Goal: Information Seeking & Learning: Check status

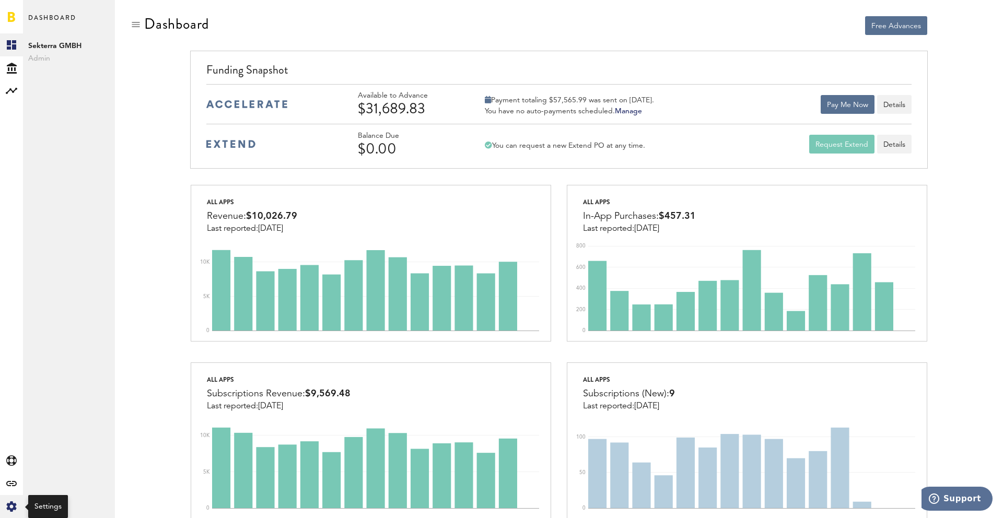
click at [15, 509] on icon at bounding box center [11, 506] width 10 height 10
click at [70, 166] on div "Log Out" at bounding box center [69, 157] width 92 height 19
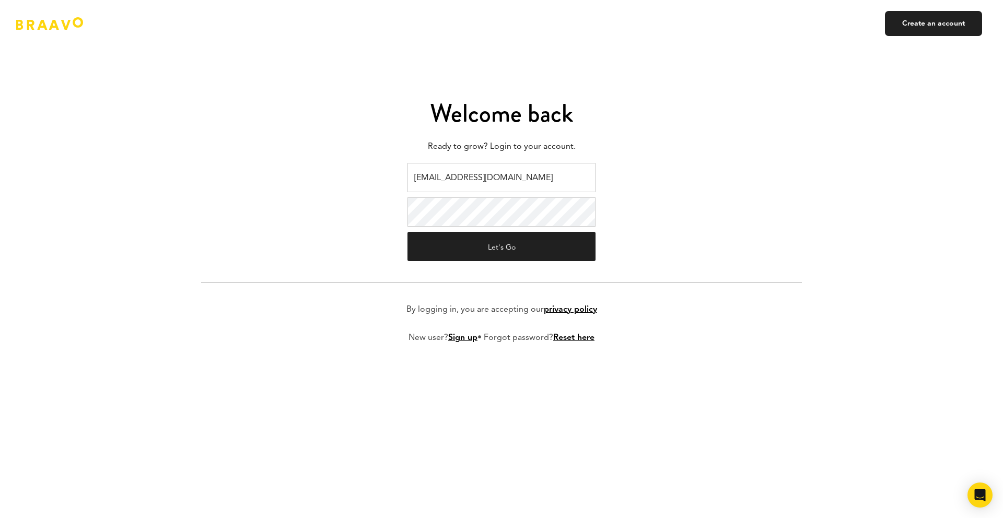
click at [492, 179] on input "braavo@safecalls.live" at bounding box center [501, 177] width 188 height 29
type input "[EMAIL_ADDRESS][DOMAIN_NAME]"
click at [501, 243] on button "Let's Go" at bounding box center [501, 246] width 188 height 29
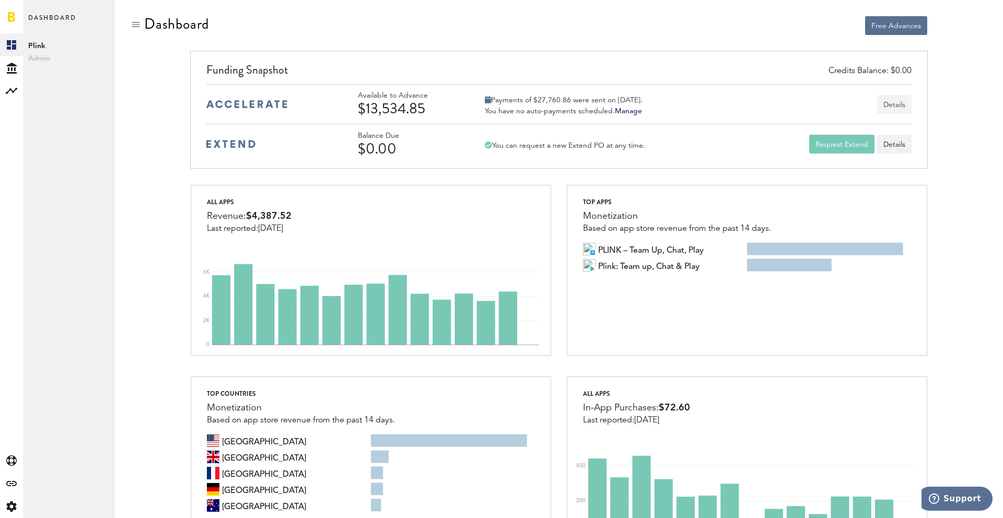
click at [898, 100] on button "Details" at bounding box center [894, 104] width 34 height 19
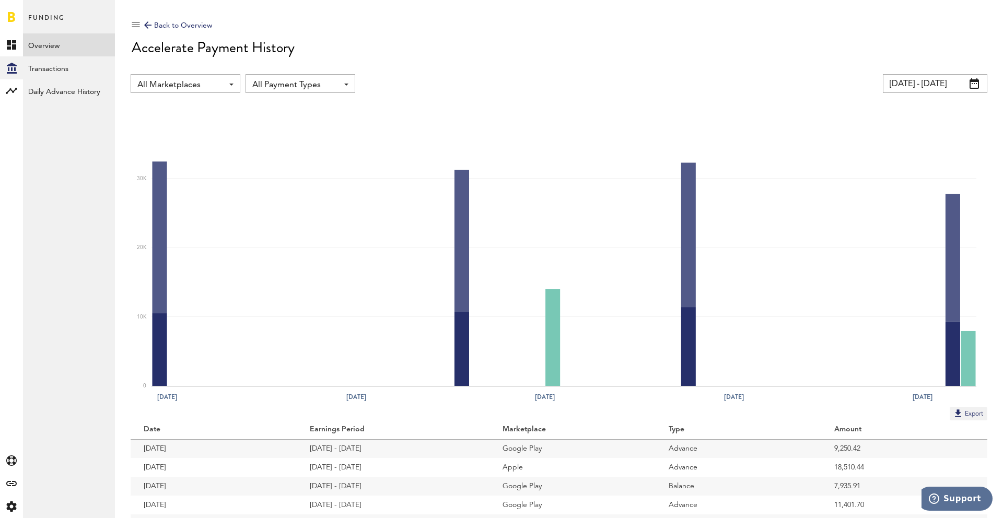
click at [203, 90] on span "All Marketplaces" at bounding box center [180, 85] width 86 height 18
click at [195, 105] on span "All Marketplaces" at bounding box center [186, 108] width 90 height 18
click at [302, 85] on span "All Payment Types" at bounding box center [295, 85] width 86 height 18
click at [285, 129] on span "Advance" at bounding box center [300, 127] width 89 height 18
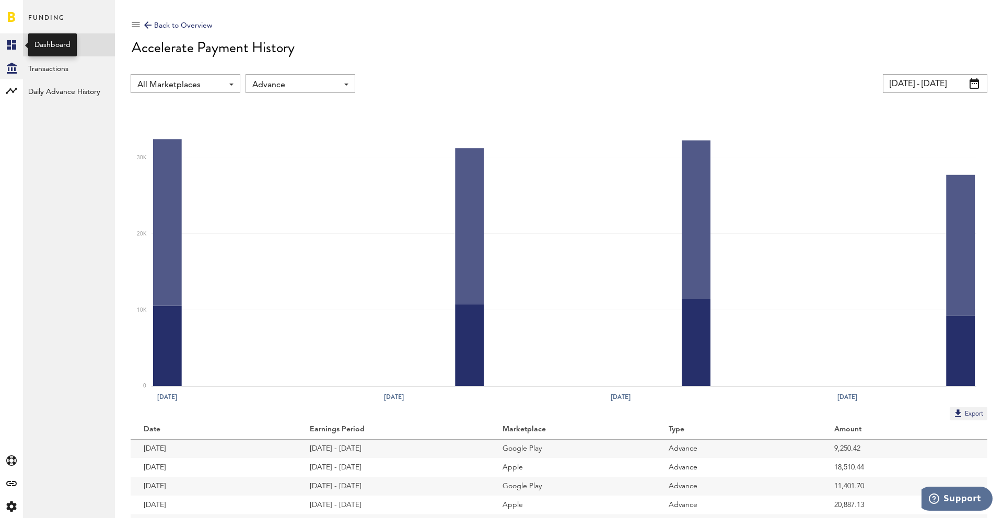
click at [8, 44] on icon at bounding box center [11, 44] width 9 height 9
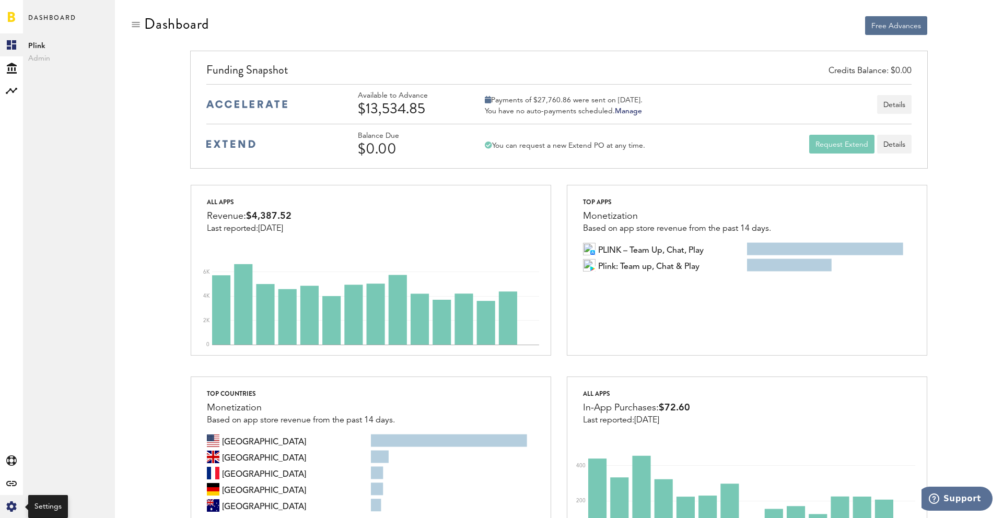
click at [9, 507] on icon at bounding box center [11, 506] width 10 height 10
click at [65, 160] on div "Log Out" at bounding box center [69, 157] width 92 height 19
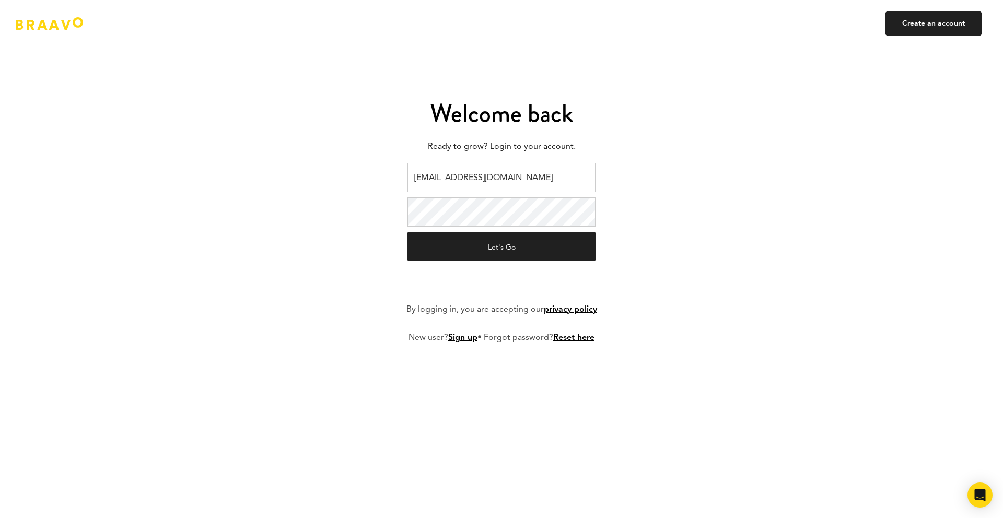
click at [500, 186] on input "ads@plink.tech" at bounding box center [501, 177] width 188 height 29
type input "v.kistruga@plink.tech"
click at [510, 246] on button "Let's Go" at bounding box center [501, 246] width 188 height 29
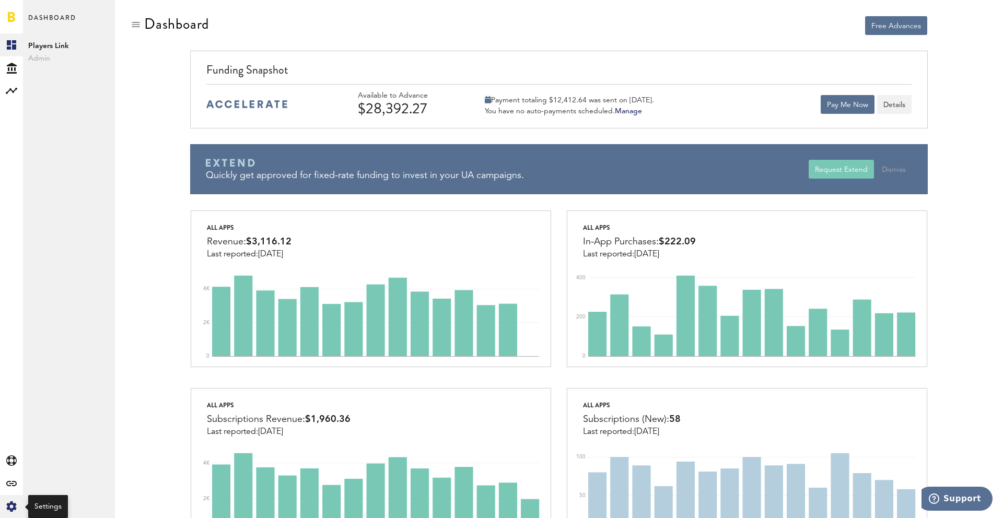
click at [12, 511] on icon at bounding box center [11, 506] width 10 height 10
click at [57, 163] on div "Log Out" at bounding box center [69, 157] width 92 height 19
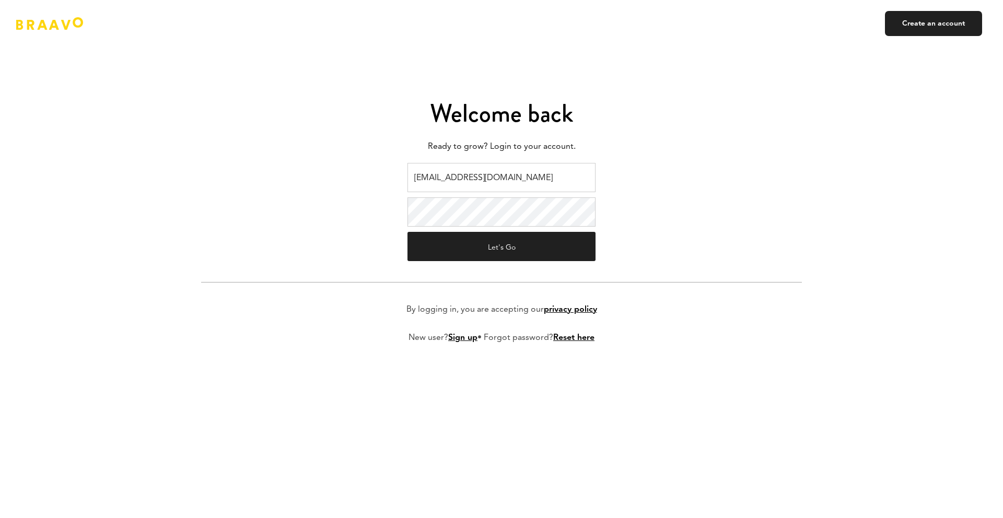
click at [496, 184] on input "v.kistruga@plink.tech" at bounding box center [501, 177] width 188 height 29
type input "[EMAIL_ADDRESS][DOMAIN_NAME]"
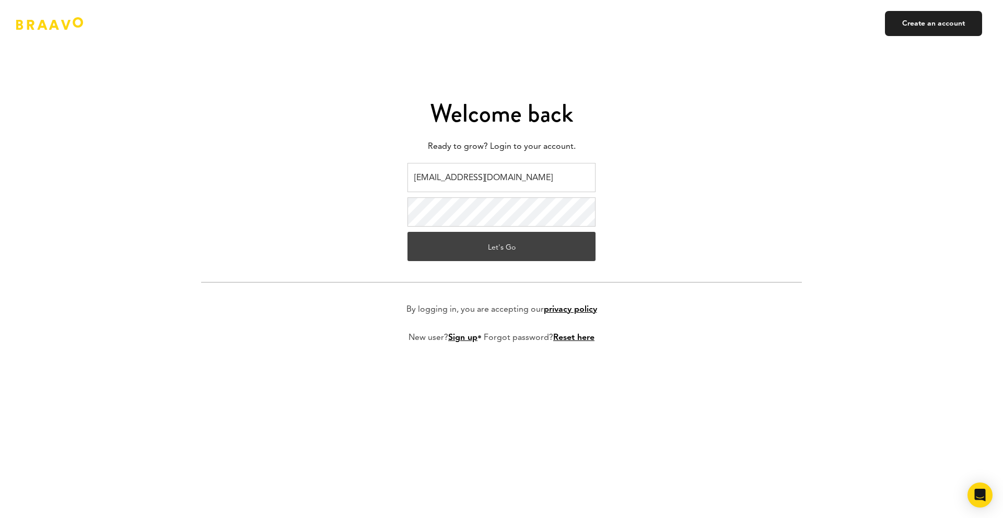
click at [506, 245] on button "Let's Go" at bounding box center [501, 246] width 188 height 29
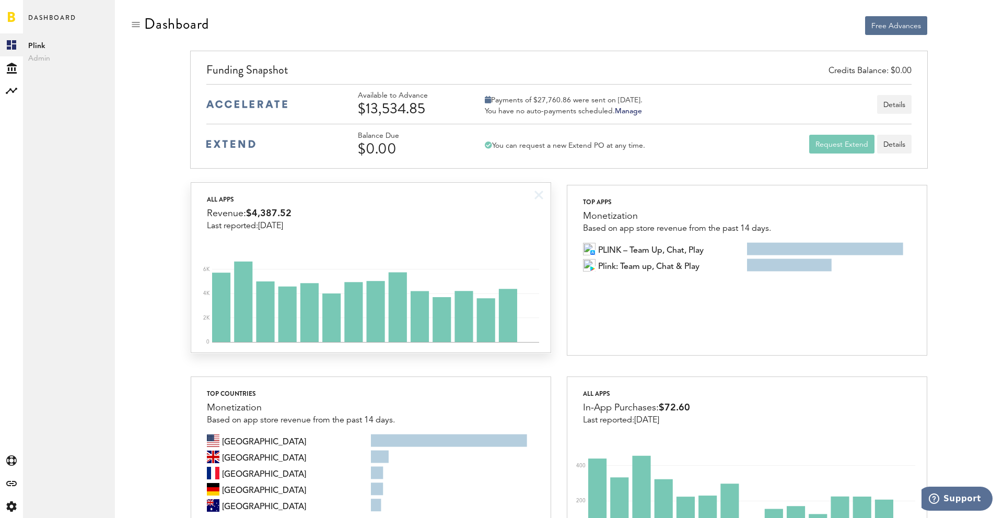
click at [495, 227] on div "All apps Revenue: $4,387.52 Last reported: Sep 17" at bounding box center [370, 207] width 359 height 48
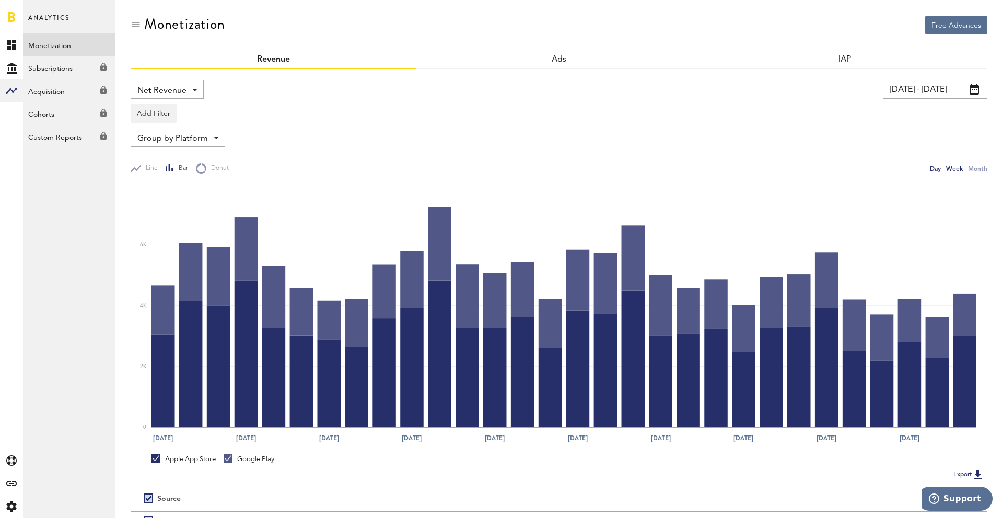
click at [958, 170] on div "Week" at bounding box center [954, 168] width 17 height 11
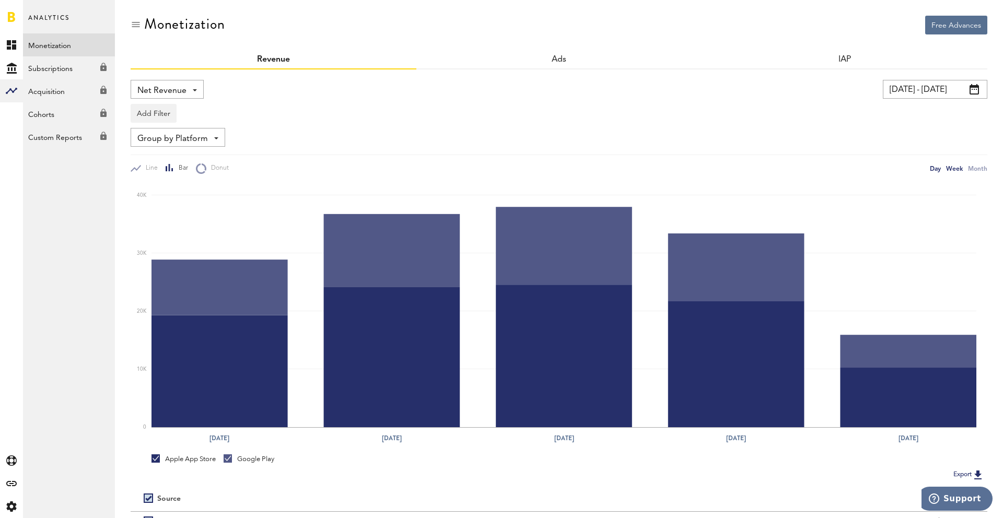
click at [935, 171] on div "Day" at bounding box center [934, 168] width 11 height 11
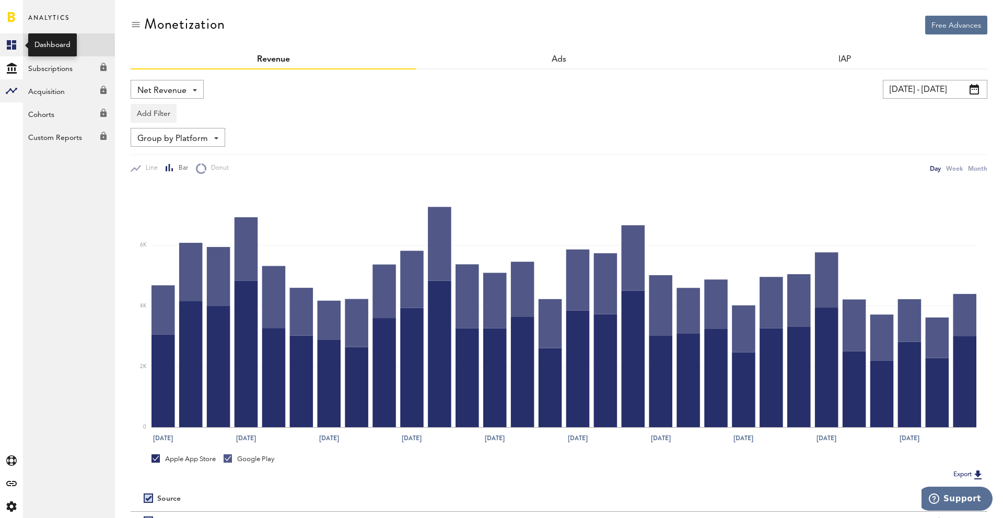
click at [11, 44] on rect at bounding box center [11, 45] width 13 height 13
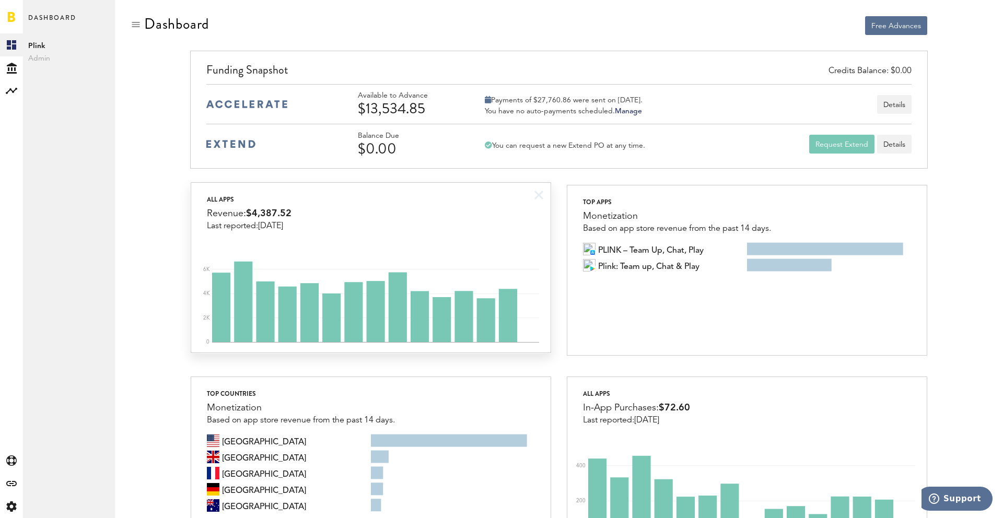
click at [443, 226] on div "All apps Revenue: $4,387.52 Last reported: [DATE]" at bounding box center [370, 207] width 359 height 48
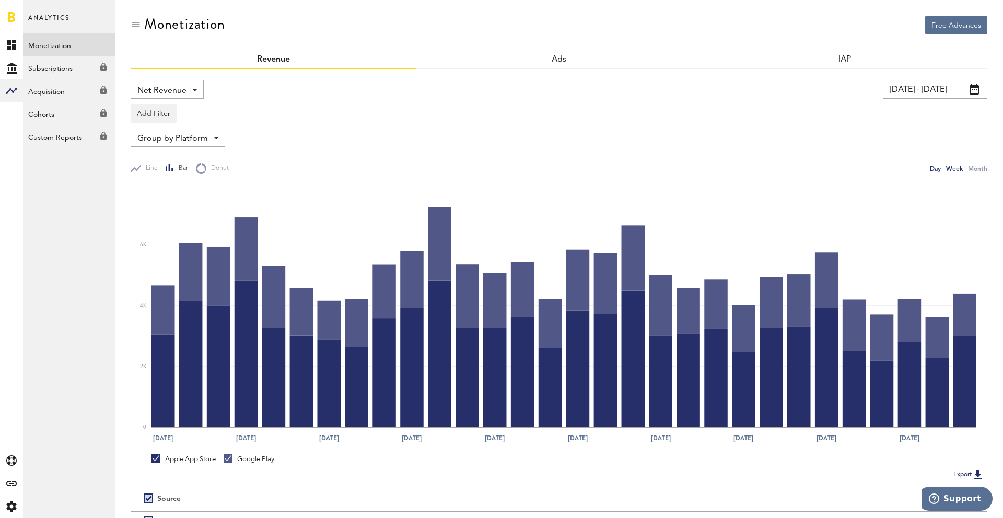
click at [955, 170] on div "Week" at bounding box center [954, 168] width 17 height 11
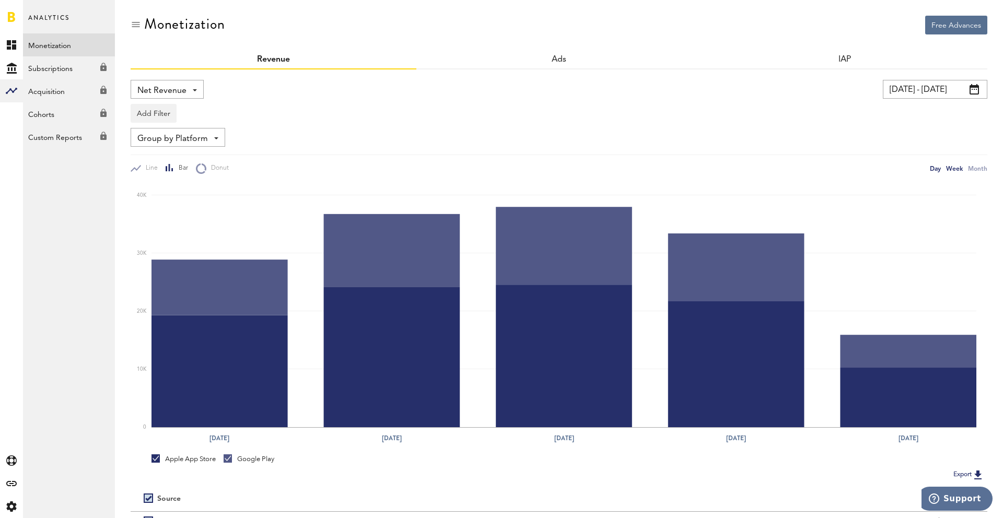
click at [939, 168] on div "Day" at bounding box center [934, 168] width 11 height 11
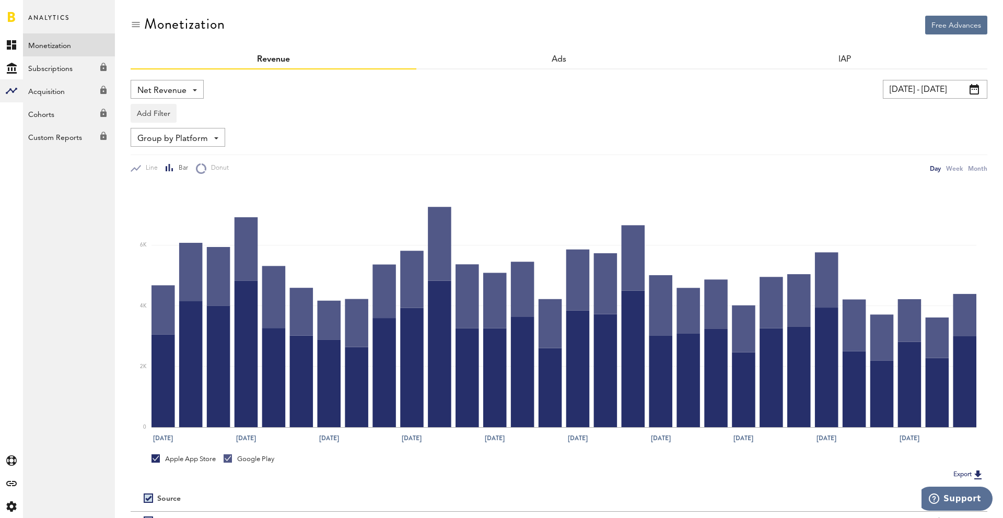
click at [915, 88] on input "08/19/25 - 09/18/25" at bounding box center [934, 89] width 104 height 19
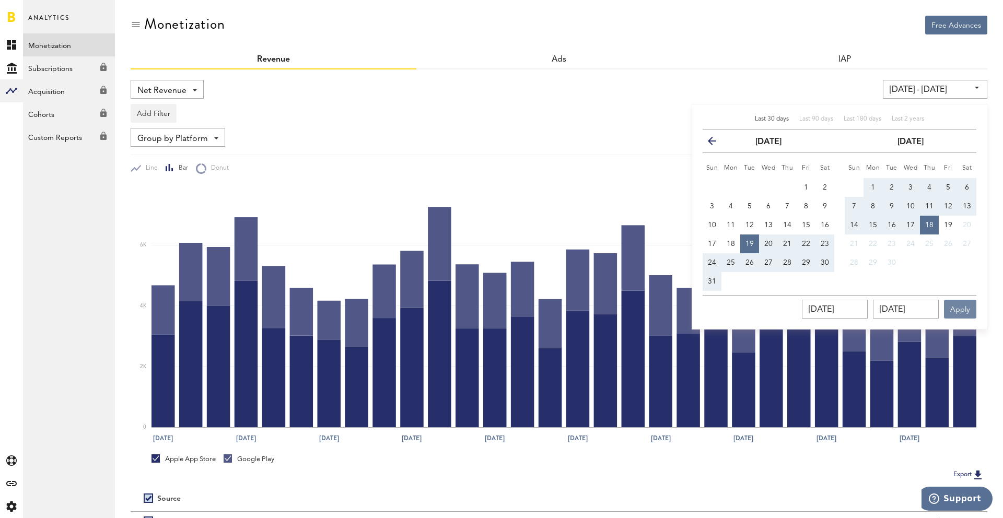
click at [959, 315] on button "Apply" at bounding box center [960, 309] width 32 height 19
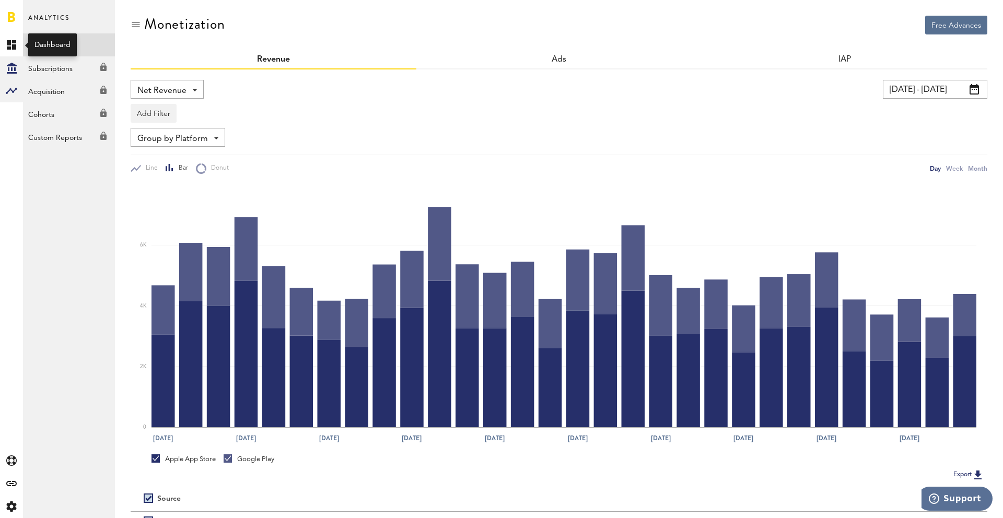
click at [11, 57] on div "Created with Sketch." at bounding box center [11, 67] width 23 height 23
click at [10, 50] on link "Created with Sketch." at bounding box center [11, 44] width 23 height 23
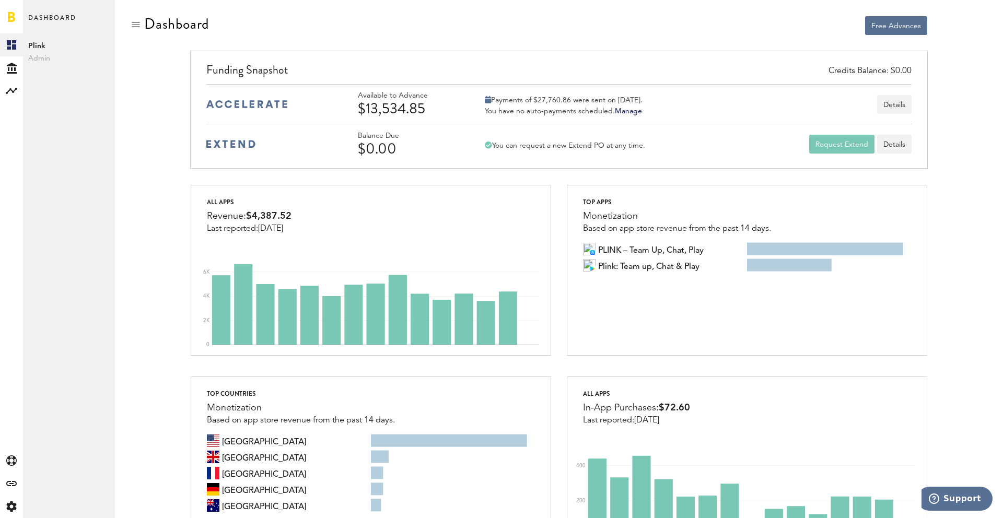
click at [24, 495] on div "Dashboard Plink Admin Plink" at bounding box center [69, 259] width 92 height 518
click at [18, 506] on div "Created with Sketch." at bounding box center [11, 506] width 23 height 23
click at [76, 154] on div "Log Out" at bounding box center [69, 157] width 92 height 19
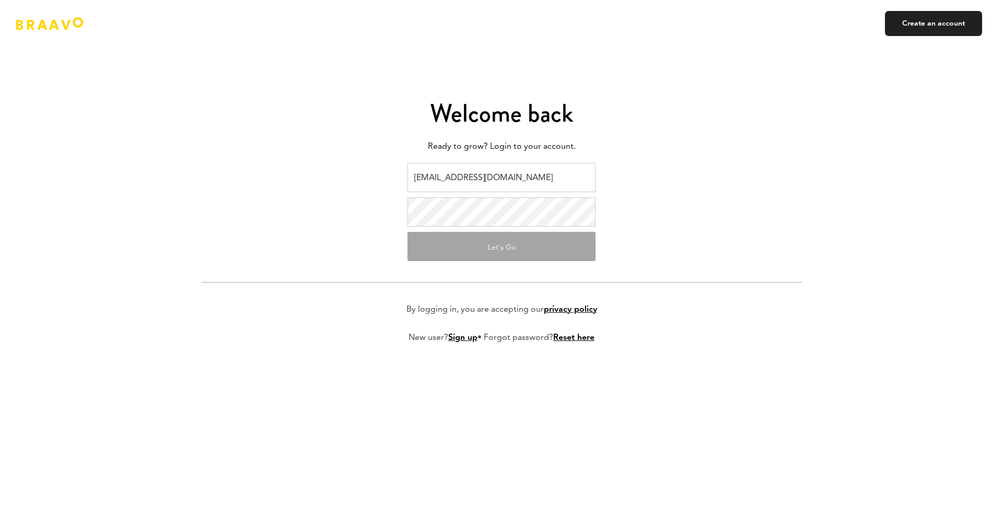
click at [488, 162] on div "Welcome back Ready to grow? Login to your account. ads@plink.tech Let's Go By l…" at bounding box center [501, 259] width 611 height 442
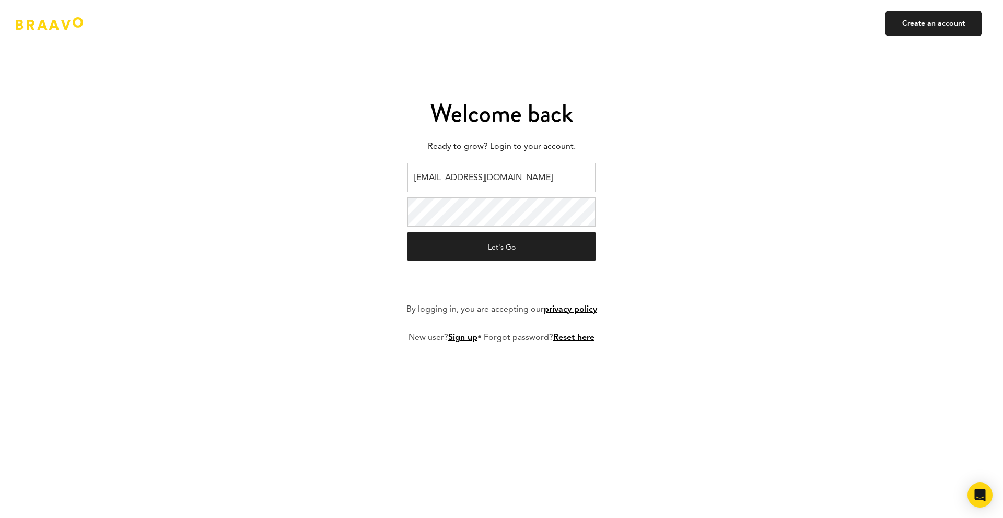
click at [488, 170] on input "ads@plink.tech" at bounding box center [501, 177] width 188 height 29
type input "braavo@safecalls.live"
click at [494, 243] on button "Let's Go" at bounding box center [501, 246] width 188 height 29
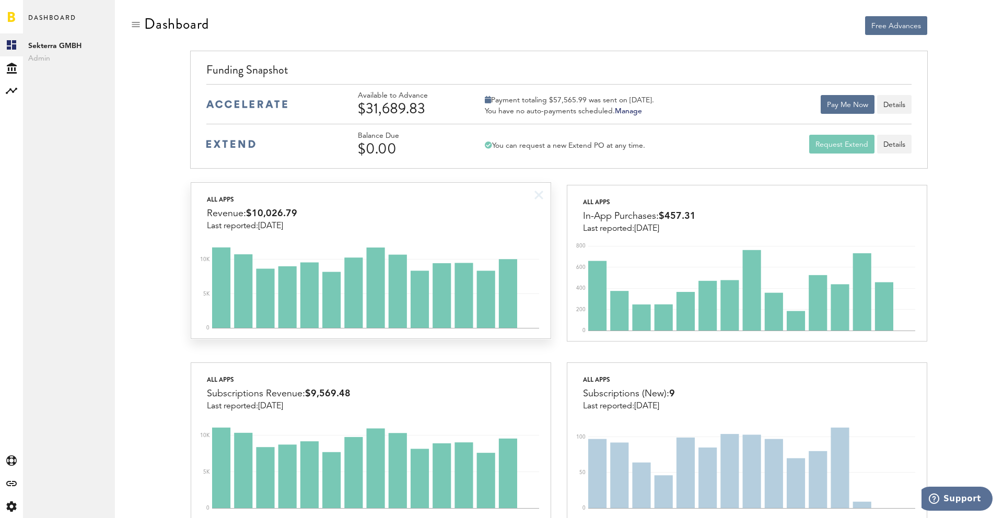
click at [474, 209] on div "All apps Revenue: $10,026.79 Last reported: [DATE]" at bounding box center [370, 207] width 359 height 48
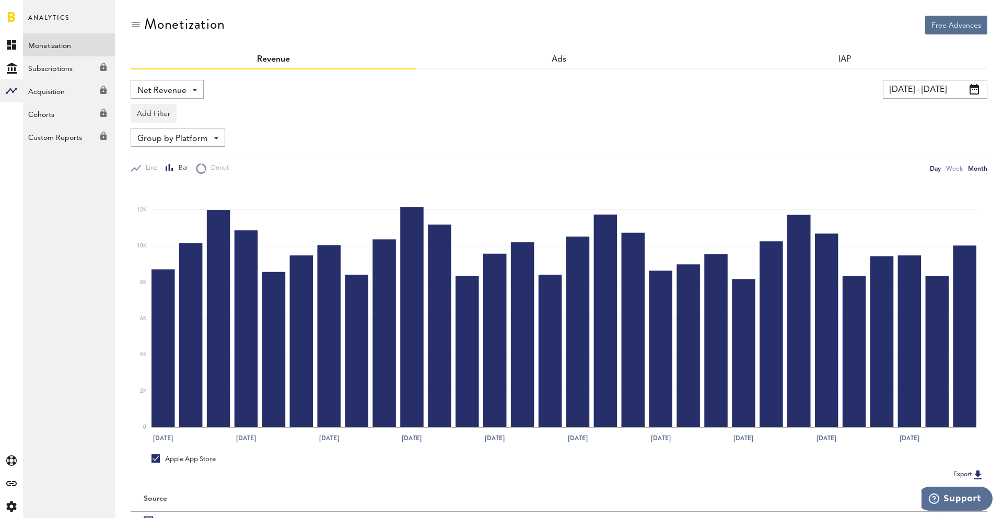
click at [977, 167] on div "Month" at bounding box center [977, 168] width 19 height 11
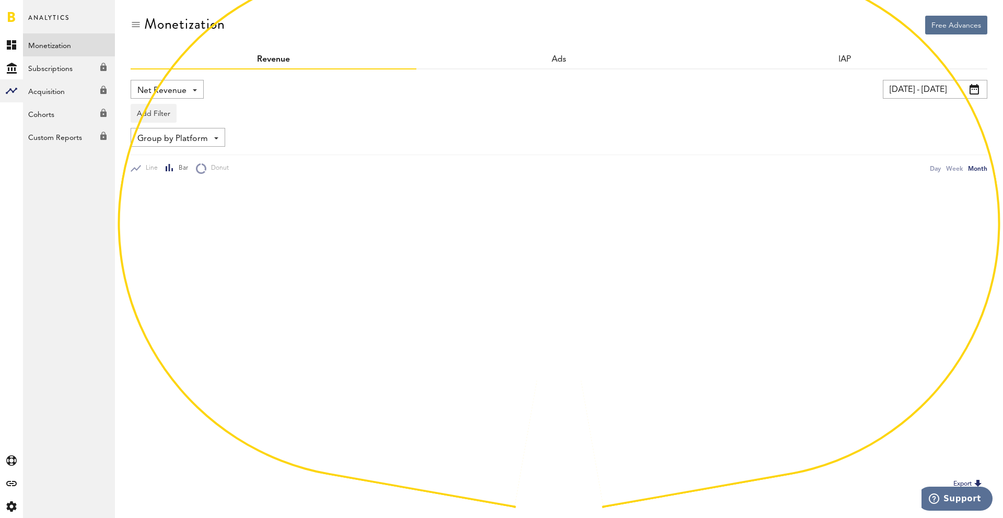
click at [922, 95] on input "[DATE] - [DATE]" at bounding box center [934, 89] width 104 height 19
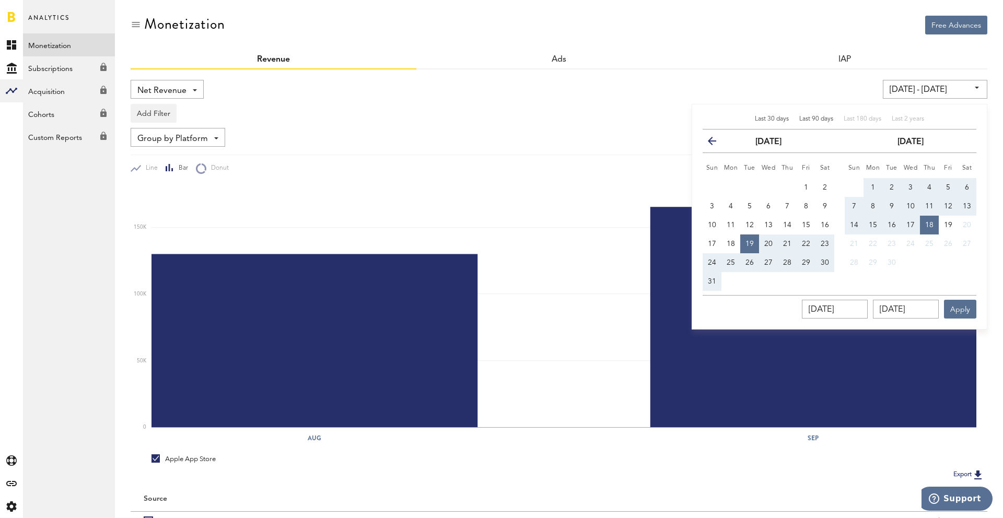
click at [815, 119] on span "Last 90 days" at bounding box center [816, 119] width 34 height 6
type input "[DATE] - [DATE]"
type input "[DATE]"
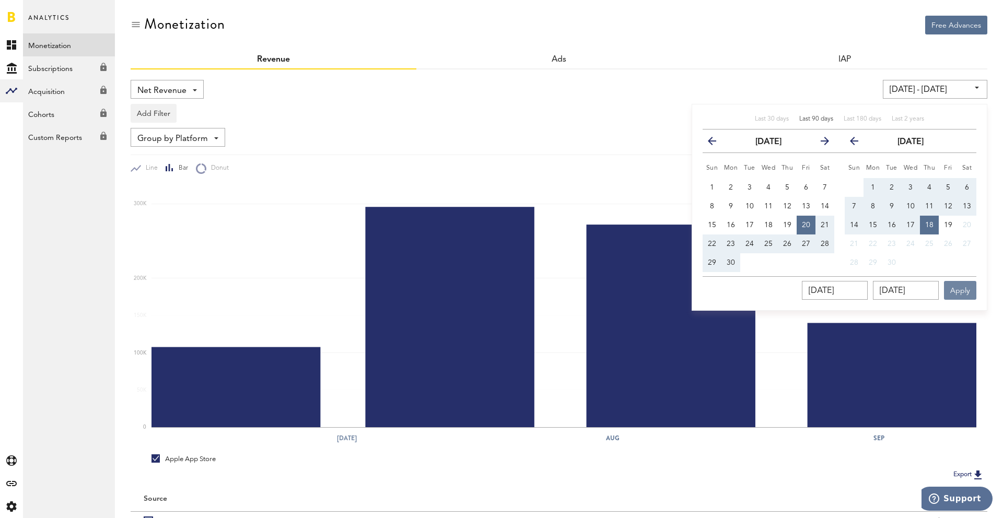
click at [952, 292] on button "Apply" at bounding box center [960, 290] width 32 height 19
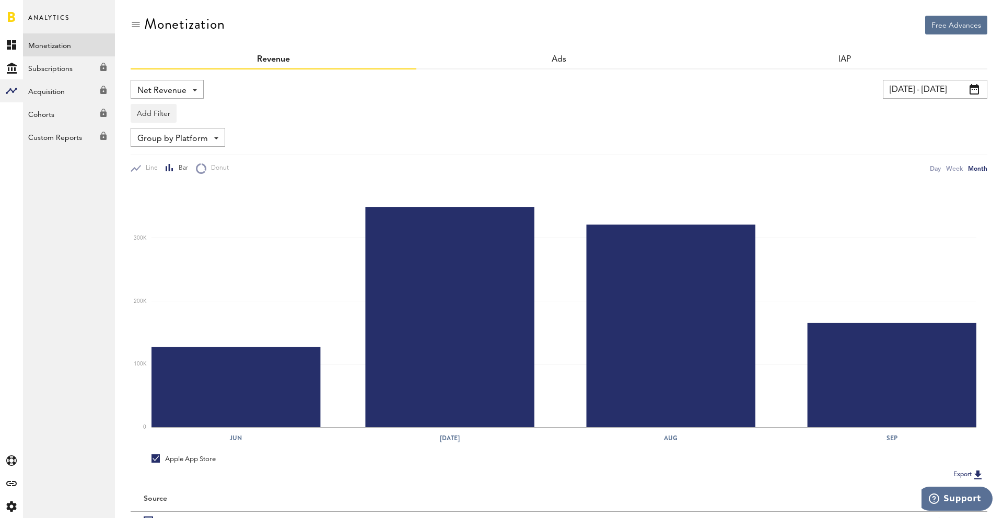
click at [908, 89] on input "[DATE] - [DATE]" at bounding box center [934, 89] width 104 height 19
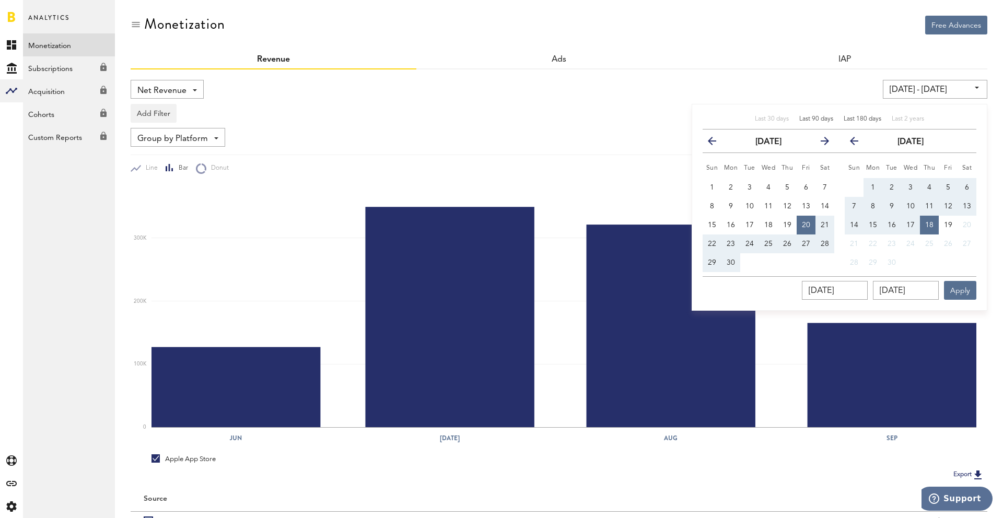
click at [857, 120] on span "Last 180 days" at bounding box center [862, 119] width 38 height 6
type input "[DATE] - [DATE]"
type input "[DATE]"
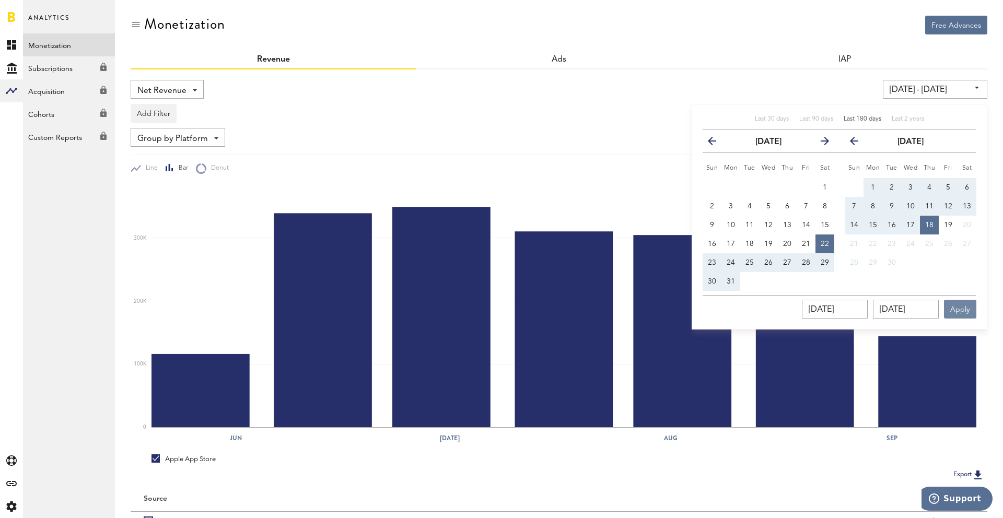
click at [960, 307] on button "Apply" at bounding box center [960, 309] width 32 height 19
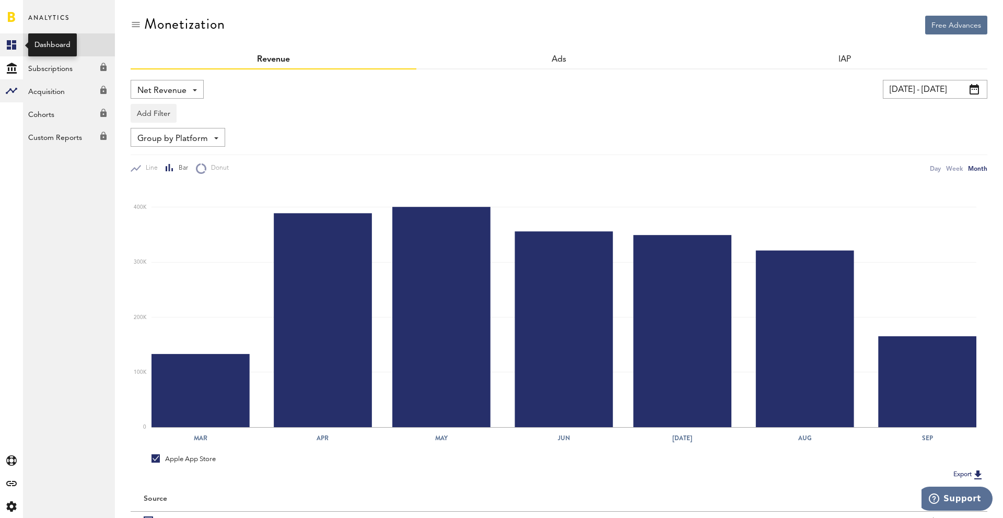
click at [11, 40] on link "Created with Sketch." at bounding box center [11, 44] width 23 height 23
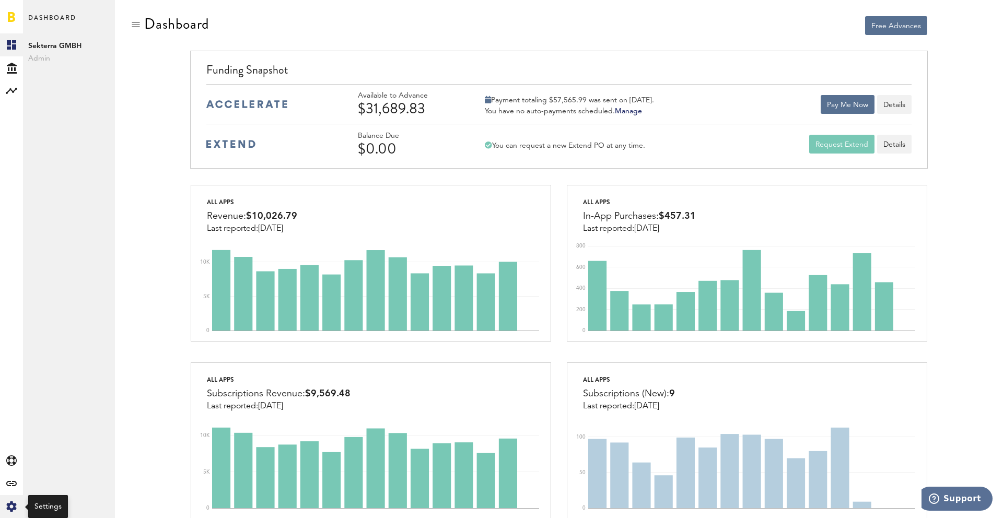
click at [10, 504] on icon at bounding box center [11, 506] width 10 height 10
click at [42, 163] on div "Log Out" at bounding box center [69, 157] width 92 height 19
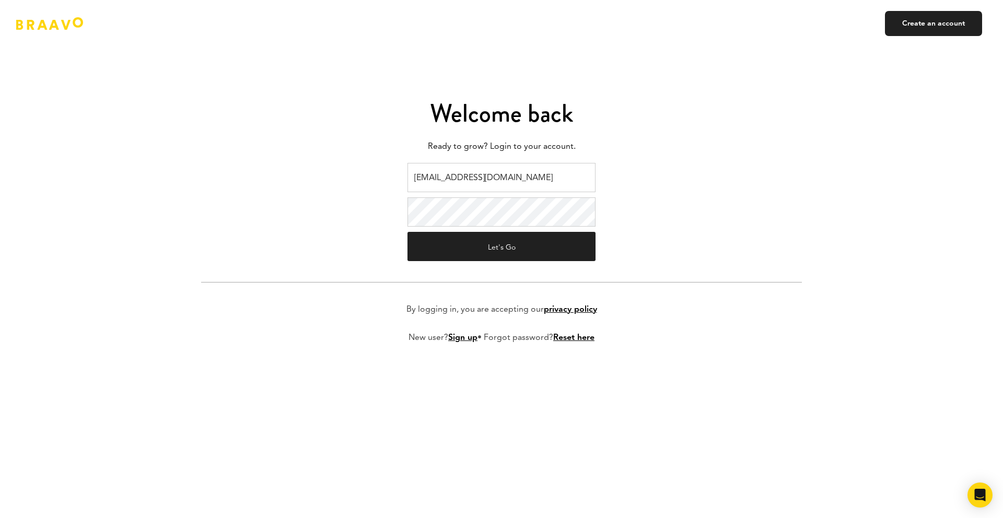
click at [426, 164] on input "[EMAIL_ADDRESS][DOMAIN_NAME]" at bounding box center [501, 177] width 188 height 29
type input "[EMAIL_ADDRESS][DOMAIN_NAME]"
click at [477, 241] on button "Let's Go" at bounding box center [501, 246] width 188 height 29
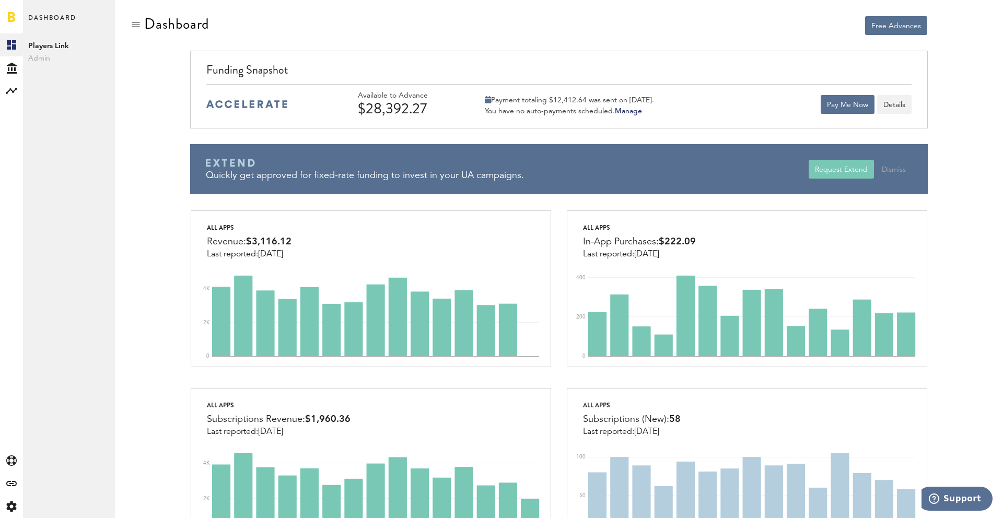
click at [477, 240] on div "All apps Revenue: $3,116.12 Last reported: [DATE]" at bounding box center [370, 235] width 359 height 48
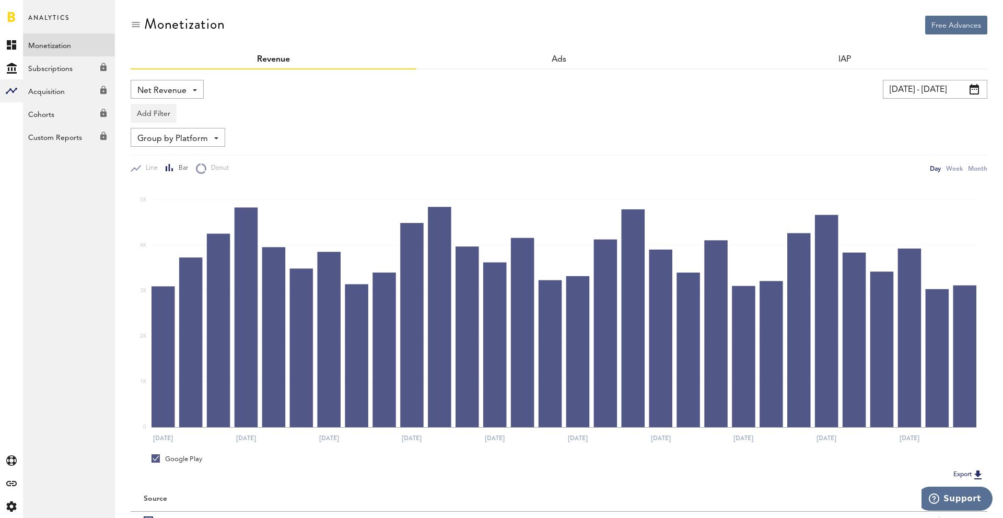
click at [913, 85] on input "[DATE] - [DATE]" at bounding box center [934, 89] width 104 height 19
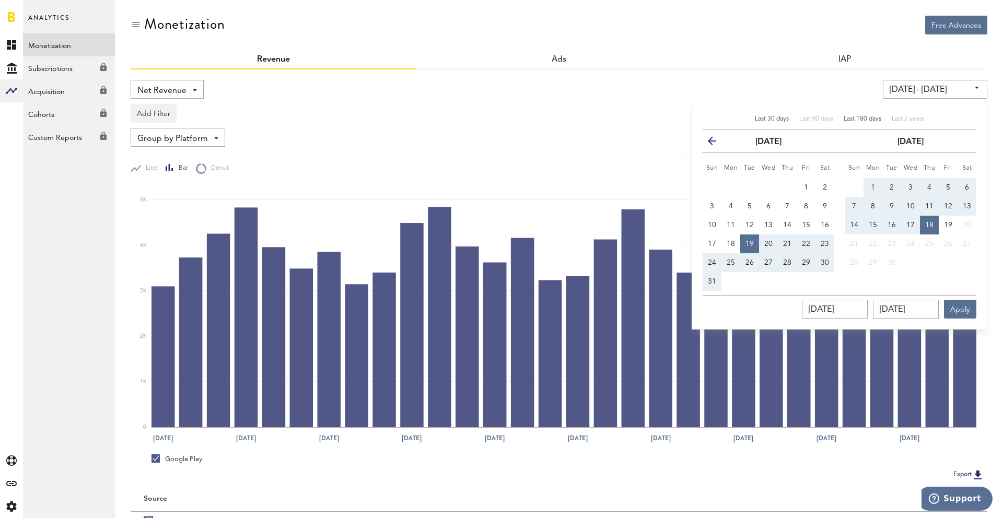
click at [865, 115] on div "Last 180 days" at bounding box center [862, 119] width 38 height 9
type input "[DATE] - [DATE]"
type input "[DATE]"
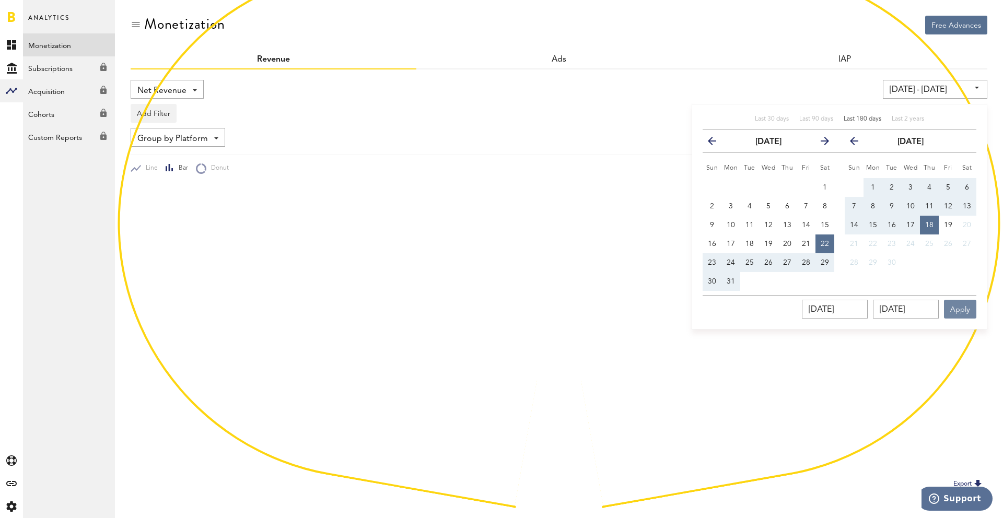
click at [956, 308] on button "Apply" at bounding box center [960, 309] width 32 height 19
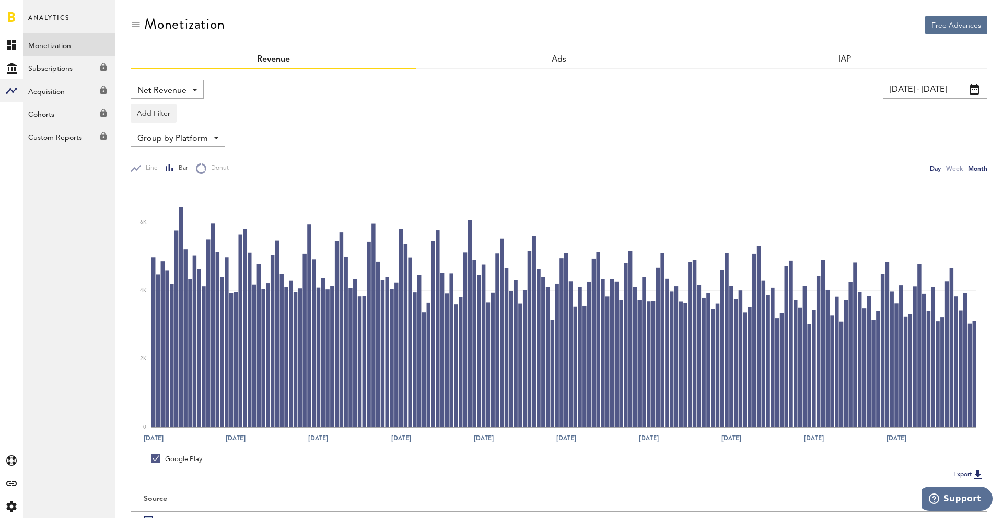
click at [971, 169] on div "Month" at bounding box center [977, 168] width 19 height 11
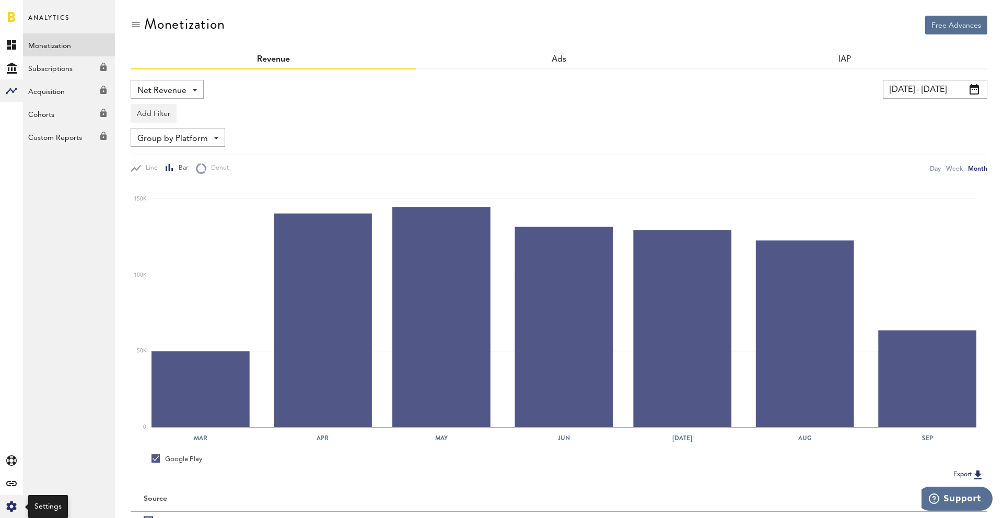
click at [9, 503] on icon "Created with Sketch." at bounding box center [11, 506] width 10 height 10
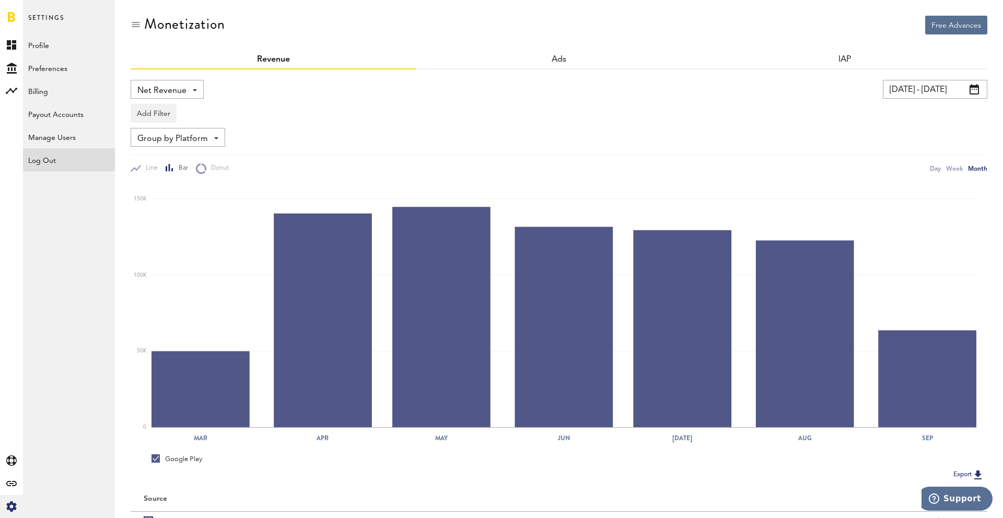
click at [65, 163] on div "Log Out" at bounding box center [69, 157] width 92 height 19
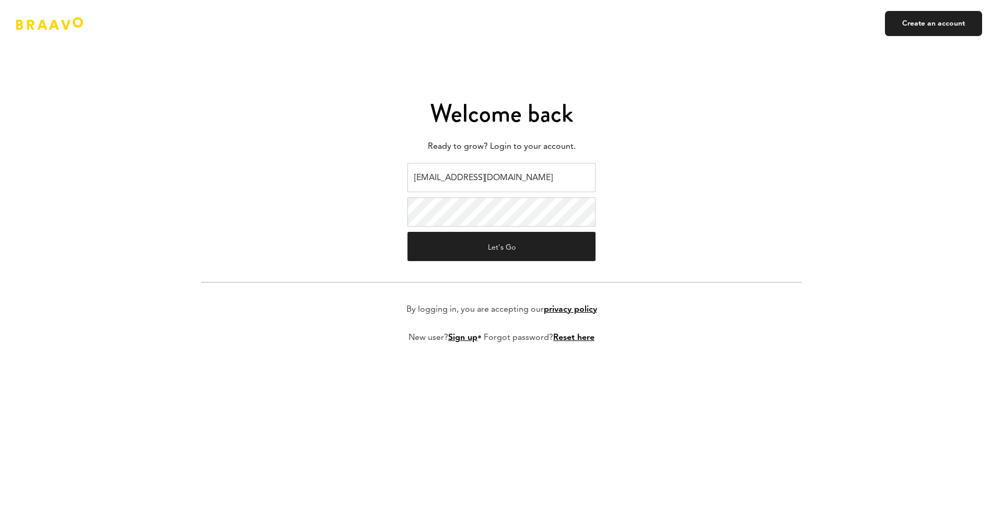
click at [418, 181] on input "[EMAIL_ADDRESS][DOMAIN_NAME]" at bounding box center [501, 177] width 188 height 29
type input "[EMAIL_ADDRESS][DOMAIN_NAME]"
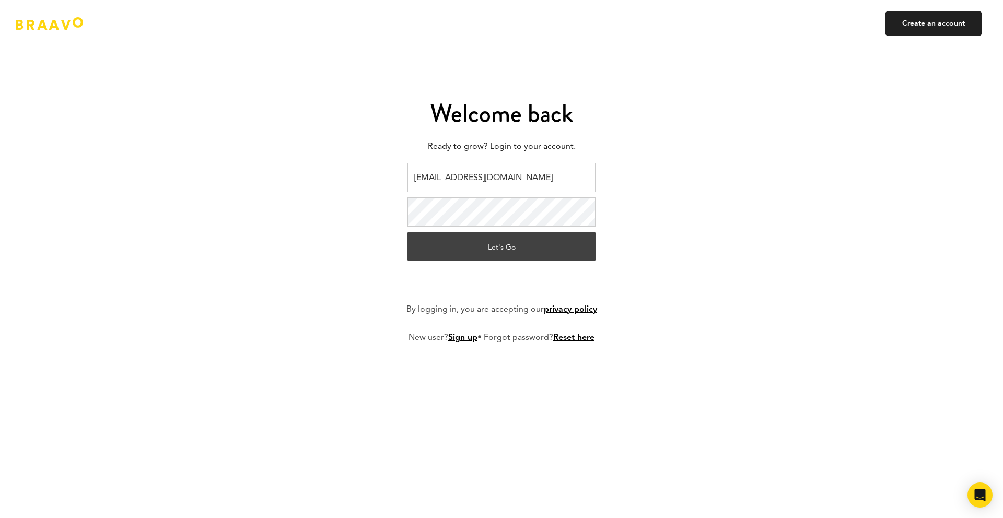
click at [470, 255] on button "Let's Go" at bounding box center [501, 246] width 188 height 29
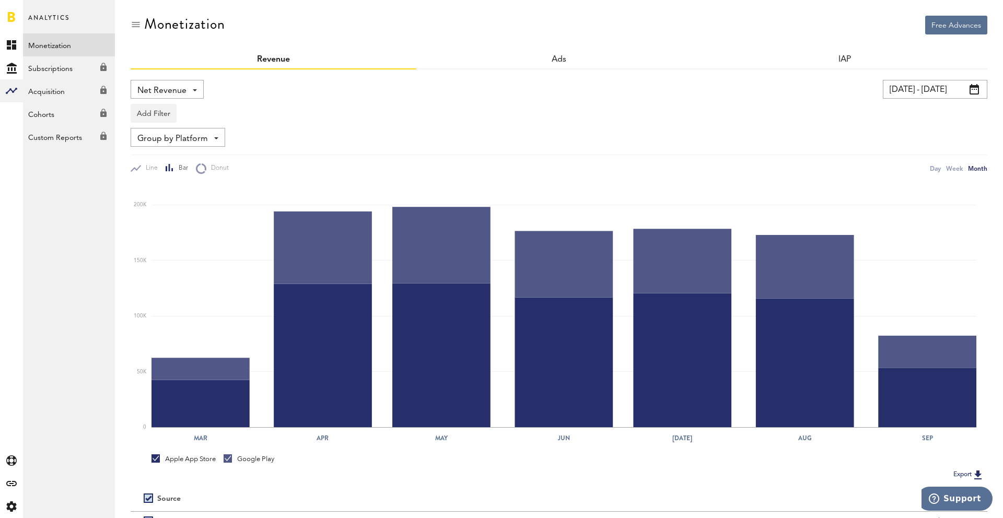
click at [904, 92] on input "[DATE] - [DATE]" at bounding box center [934, 89] width 104 height 19
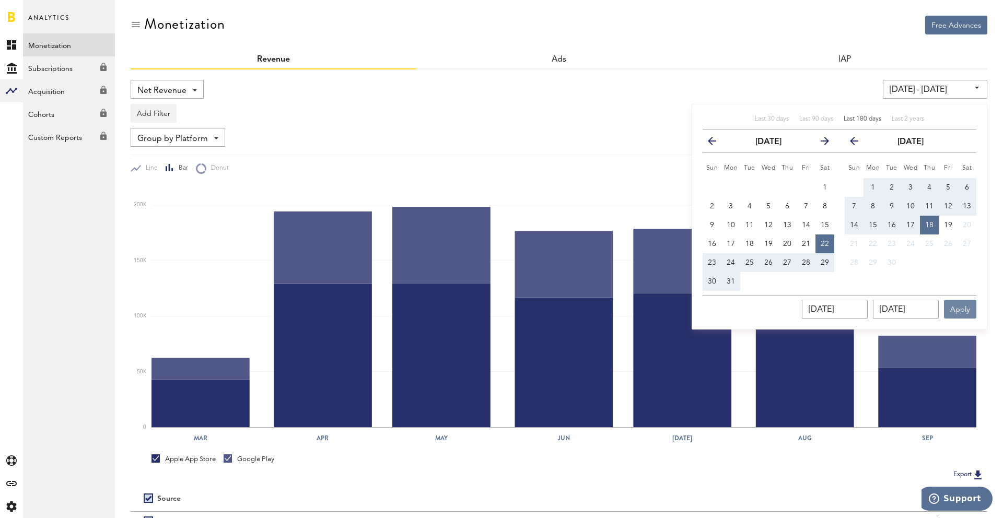
click at [947, 300] on button "Apply" at bounding box center [960, 309] width 32 height 19
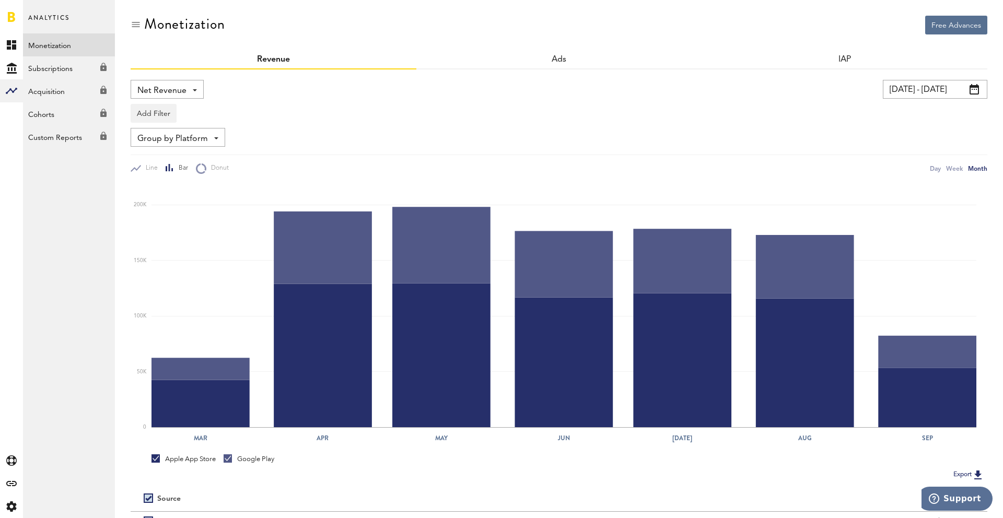
click at [23, 45] on link "Monetization" at bounding box center [69, 44] width 92 height 23
click at [16, 45] on icon at bounding box center [11, 44] width 9 height 9
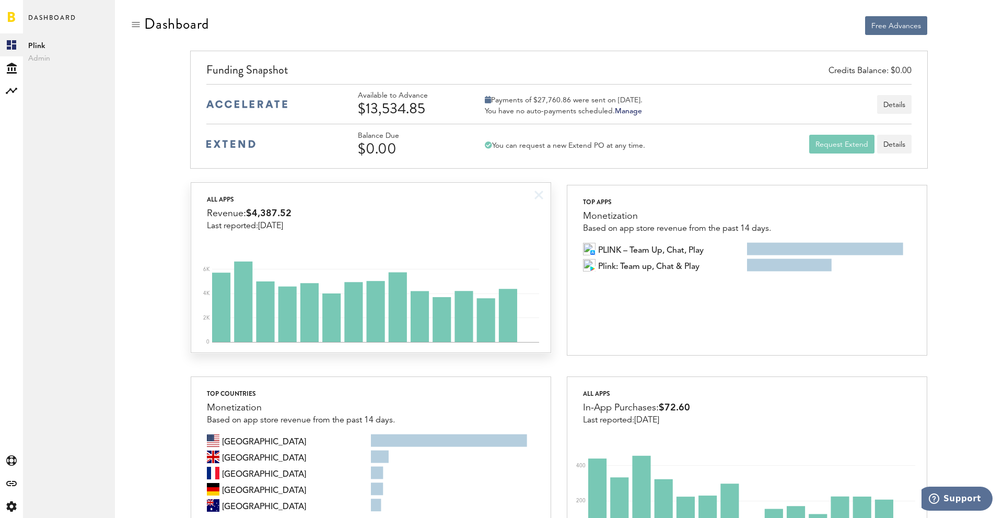
click at [451, 202] on div "All apps Revenue: $4,387.52 Last reported: Sep 17" at bounding box center [370, 207] width 359 height 48
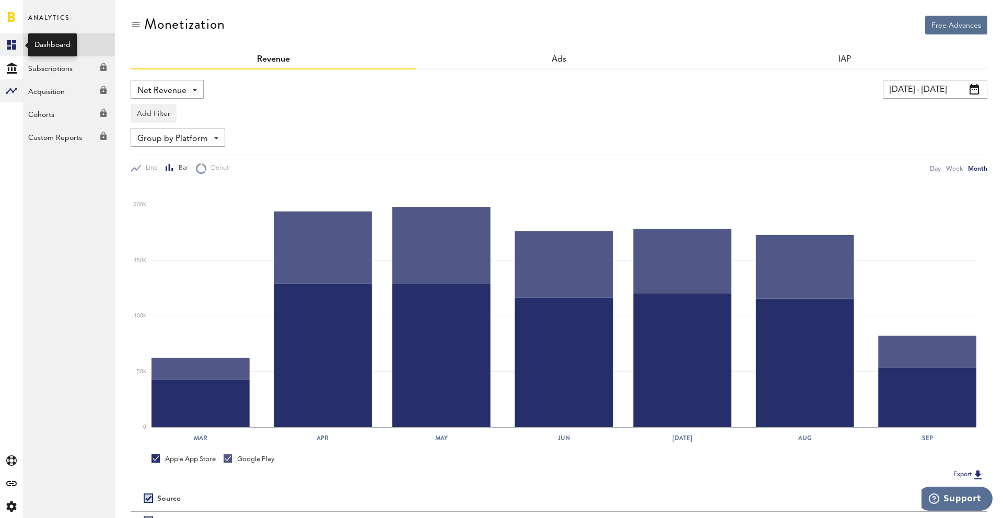
click at [10, 50] on link "Created with Sketch." at bounding box center [11, 44] width 23 height 23
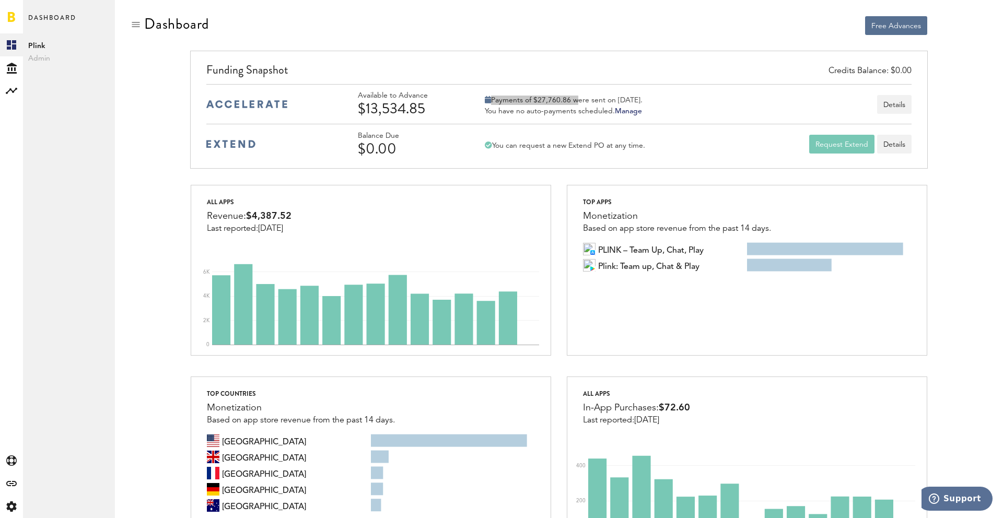
drag, startPoint x: 573, startPoint y: 102, endPoint x: 524, endPoint y: 93, distance: 49.9
click at [524, 93] on div "Payments of $27,760.86 were sent on September 16th. You have no auto-payments s…" at bounding box center [564, 104] width 158 height 26
click at [540, 97] on div "Payments of $27,760.86 were sent on [DATE]." at bounding box center [564, 100] width 158 height 9
click at [807, 33] on div "Free Advances" at bounding box center [747, 25] width 360 height 19
click at [786, 31] on div "Free Advances" at bounding box center [747, 25] width 360 height 19
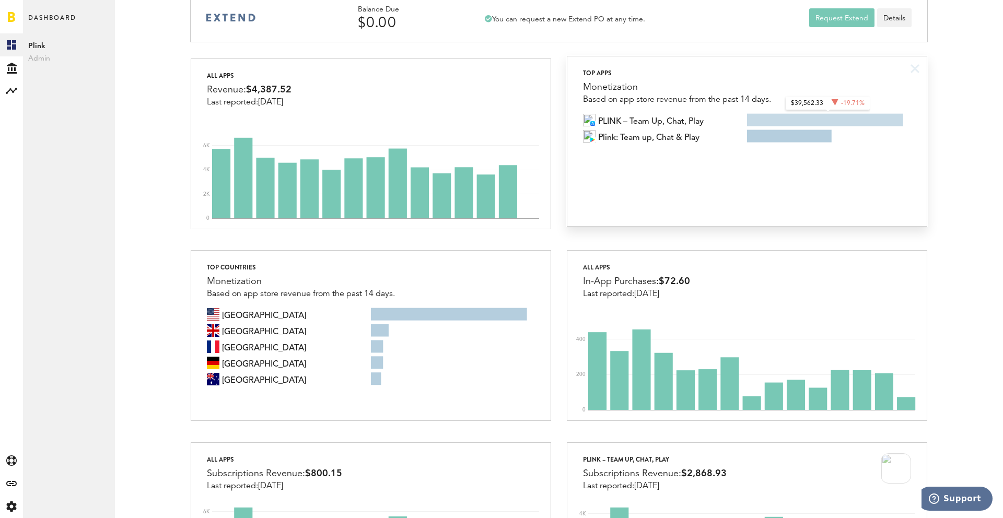
scroll to position [138, 0]
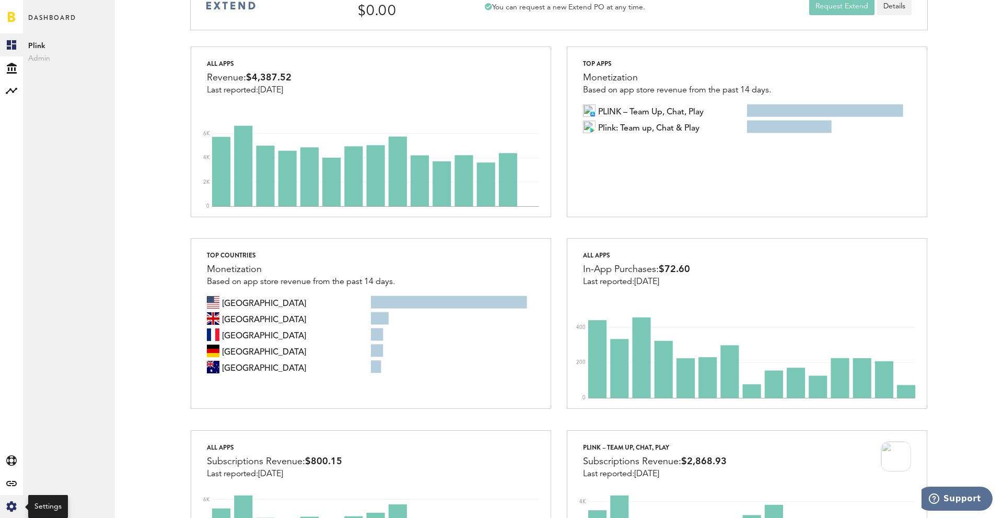
click at [13, 503] on icon "Created with Sketch." at bounding box center [11, 506] width 10 height 10
click at [46, 162] on div "Log Out" at bounding box center [69, 157] width 92 height 19
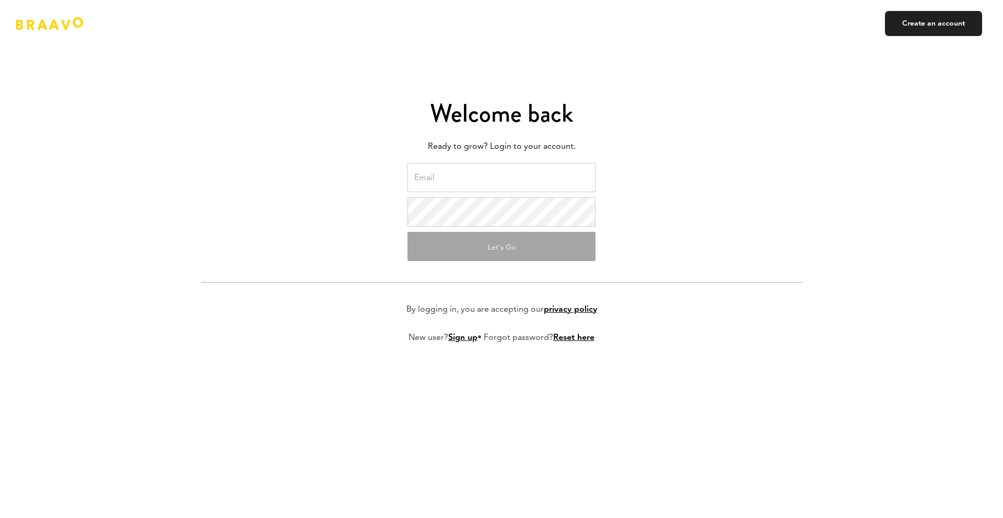
type input "ads@plink.tech"
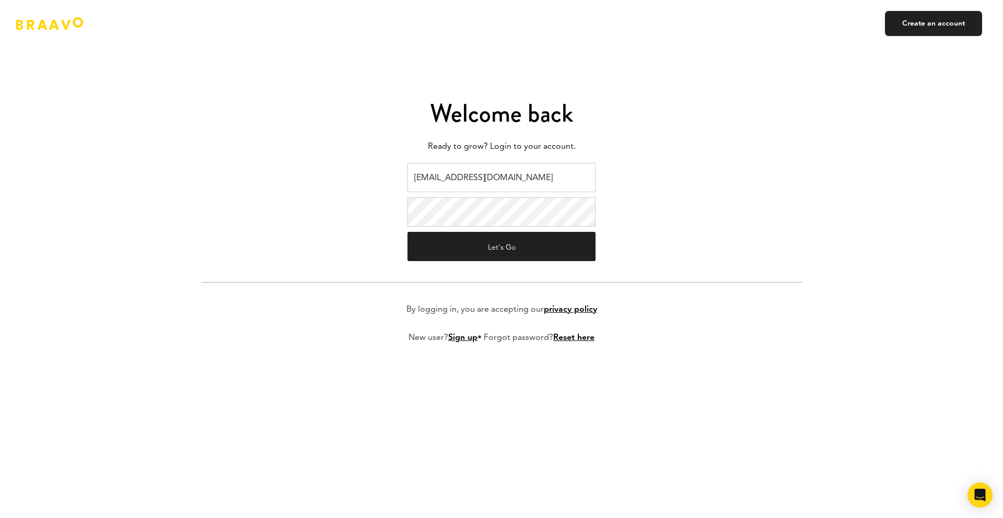
click at [837, 133] on div "Welcome back Ready to grow? Login to your account. ads@plink.tech Let's Go By l…" at bounding box center [501, 259] width 1003 height 518
click at [511, 252] on button "Let's Go" at bounding box center [501, 246] width 188 height 29
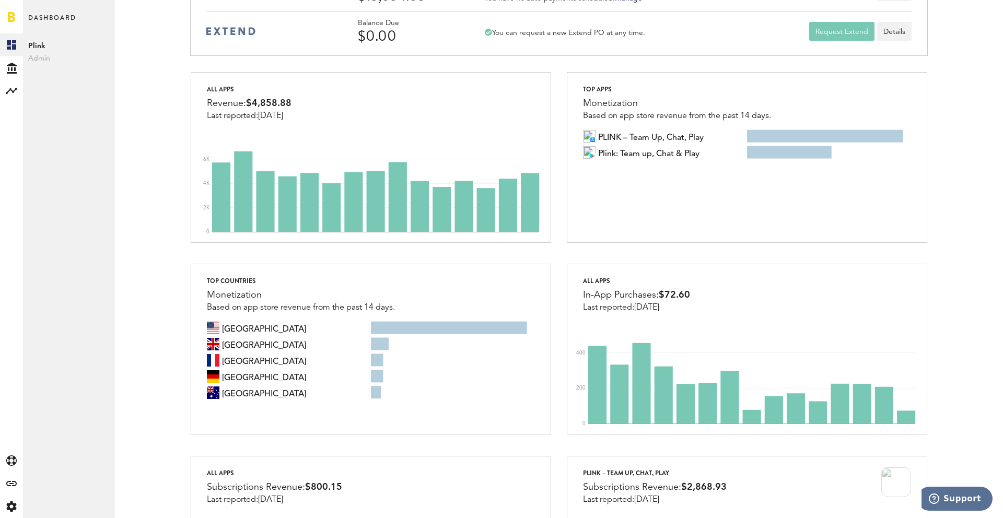
scroll to position [125, 0]
